Goal: Task Accomplishment & Management: Use online tool/utility

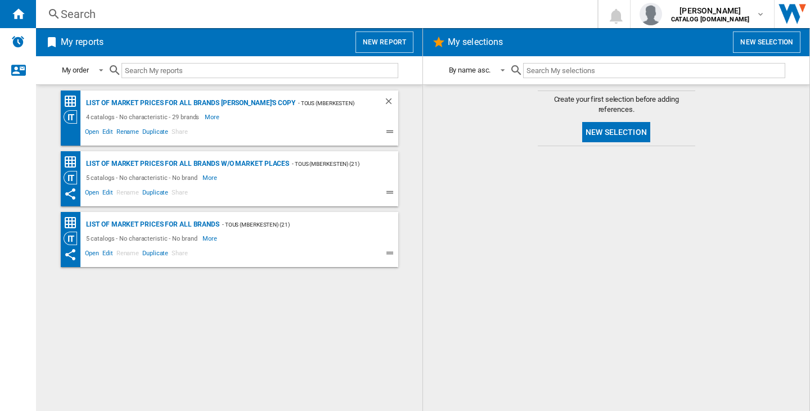
click at [651, 133] on span "New selection" at bounding box center [616, 133] width 77 height 28
click at [648, 132] on button "New selection" at bounding box center [616, 132] width 68 height 20
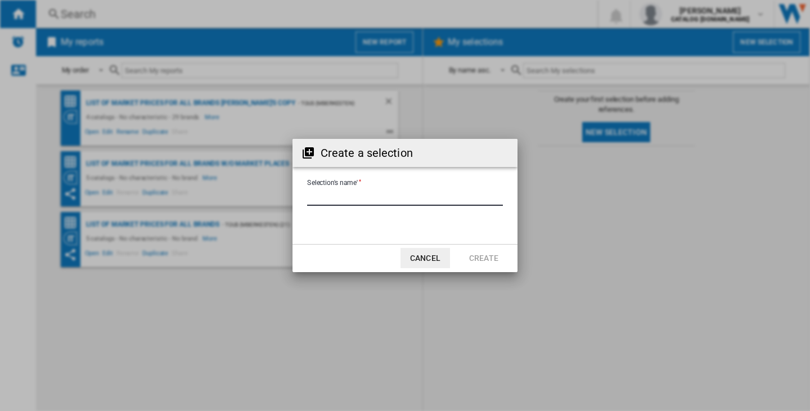
click at [361, 196] on input "Selection's name'" at bounding box center [405, 197] width 196 height 17
type input "**"
click at [501, 254] on button "Create" at bounding box center [484, 258] width 50 height 20
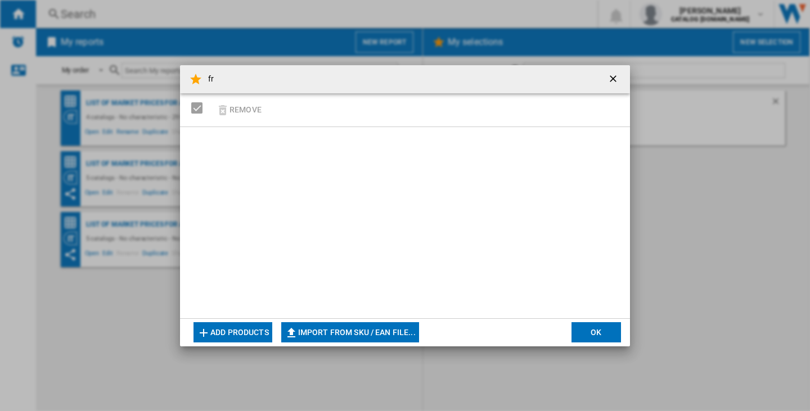
click at [358, 336] on button "Import from SKU / EAN file..." at bounding box center [350, 332] width 138 height 20
type input "**********"
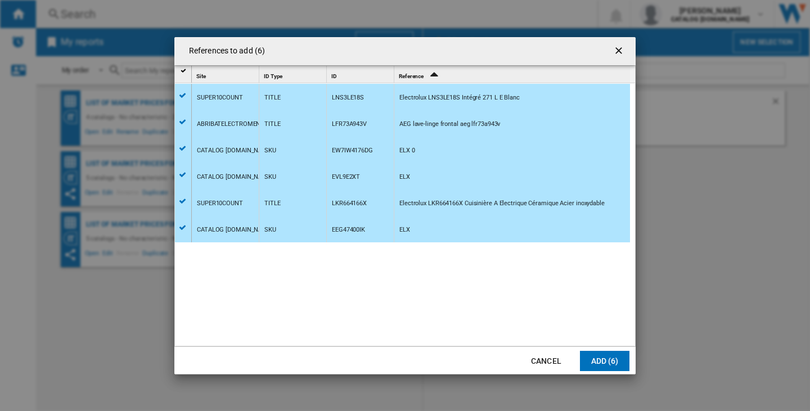
click at [624, 369] on button "Add (6)" at bounding box center [605, 361] width 50 height 20
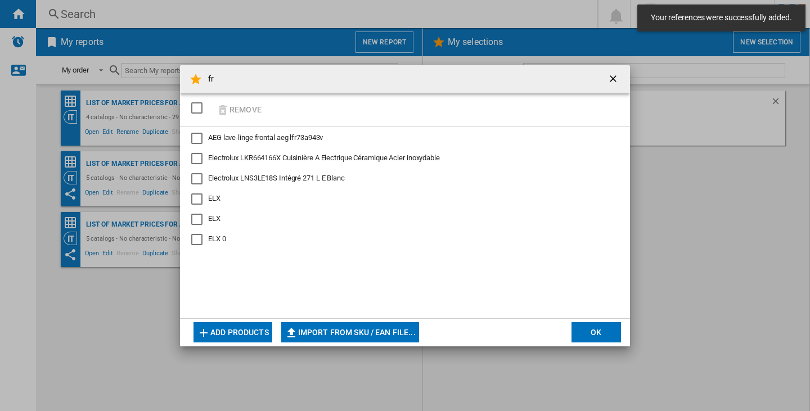
click at [612, 337] on button "OK" at bounding box center [597, 332] width 50 height 20
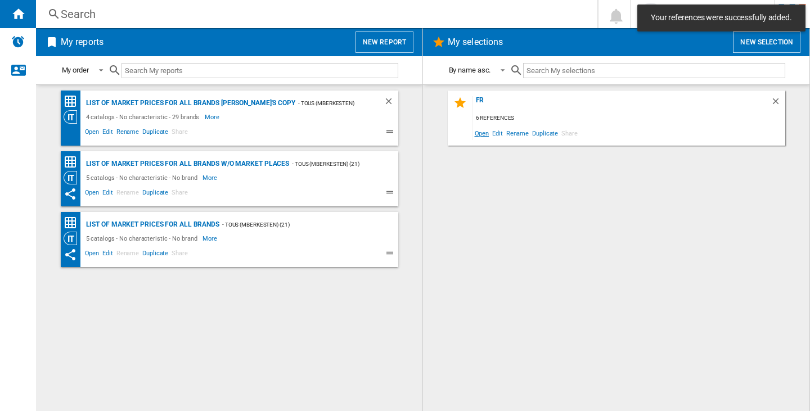
click at [479, 134] on span "Open" at bounding box center [482, 133] width 18 height 15
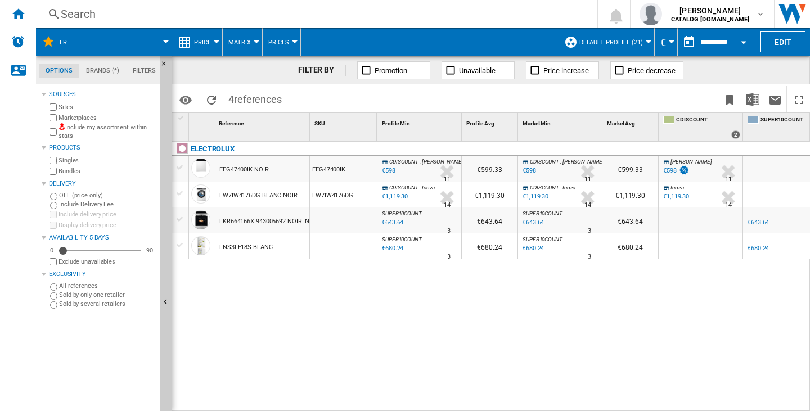
click at [80, 129] on label "Include my assortment within stats" at bounding box center [107, 131] width 97 height 17
drag, startPoint x: 65, startPoint y: 251, endPoint x: 137, endPoint y: 247, distance: 72.2
click at [137, 247] on div "Availability" at bounding box center [137, 250] width 11 height 11
